Goal: Navigation & Orientation: Understand site structure

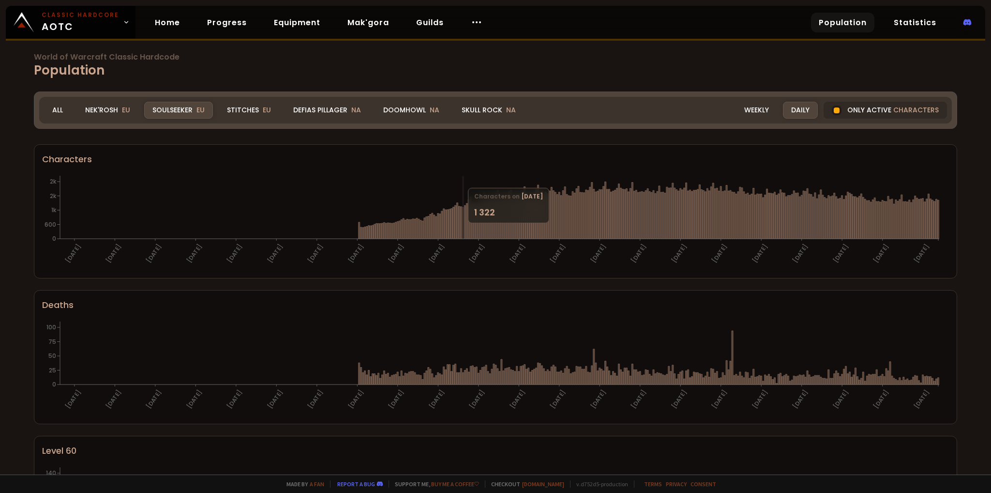
click at [463, 226] on icon at bounding box center [462, 222] width 1 height 31
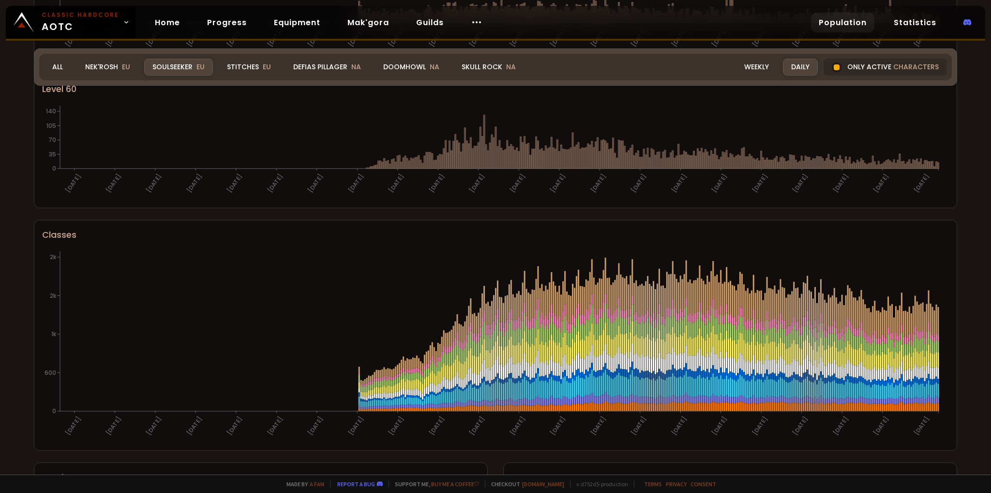
scroll to position [484, 0]
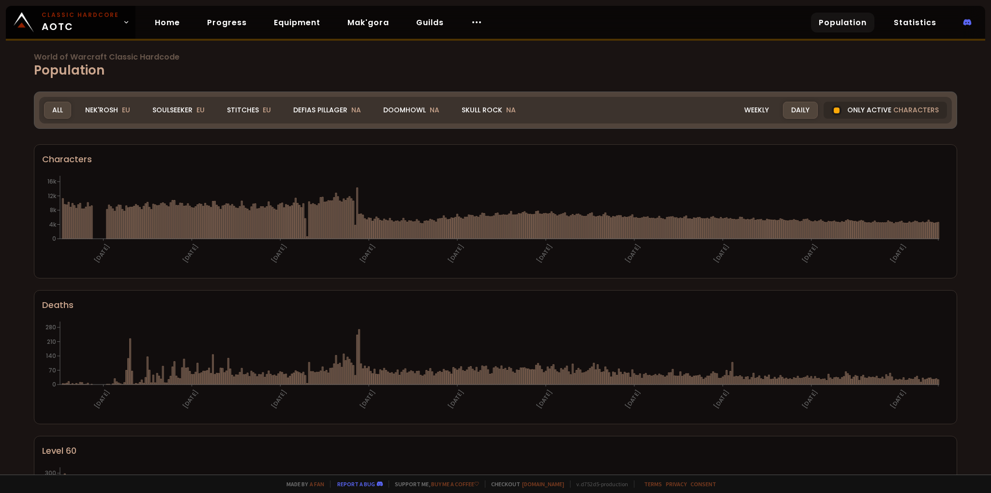
click at [135, 27] on div "Home Progress Equipment Mak'gora Guilds" at bounding box center [318, 22] width 366 height 31
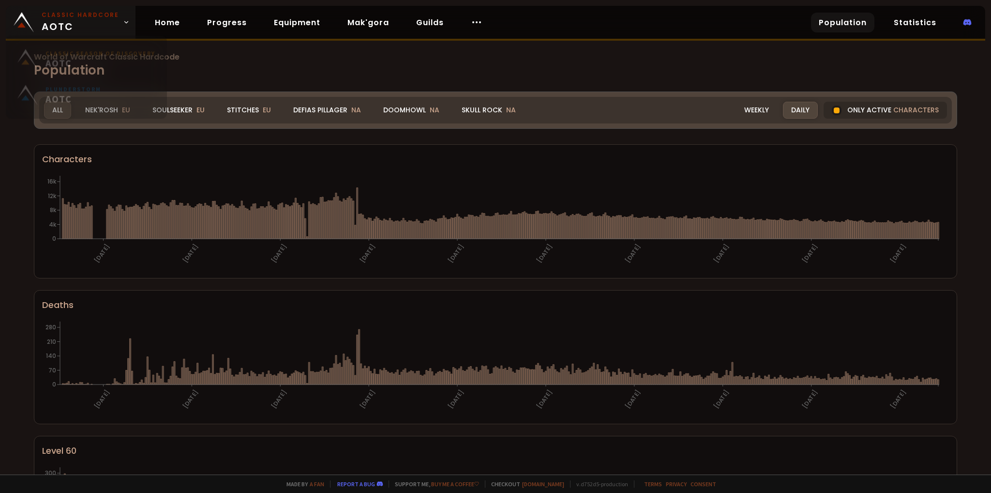
click at [87, 28] on span "Classic Hardcore AOTC" at bounding box center [80, 22] width 77 height 23
